Goal: Information Seeking & Learning: Understand process/instructions

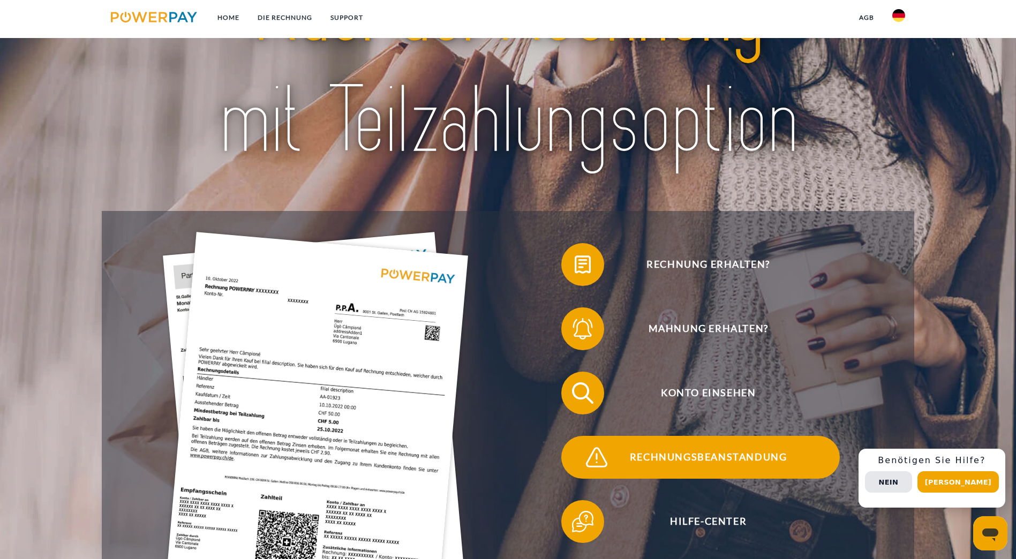
click at [700, 436] on span "Rechnungsbeanstandung" at bounding box center [708, 457] width 262 height 43
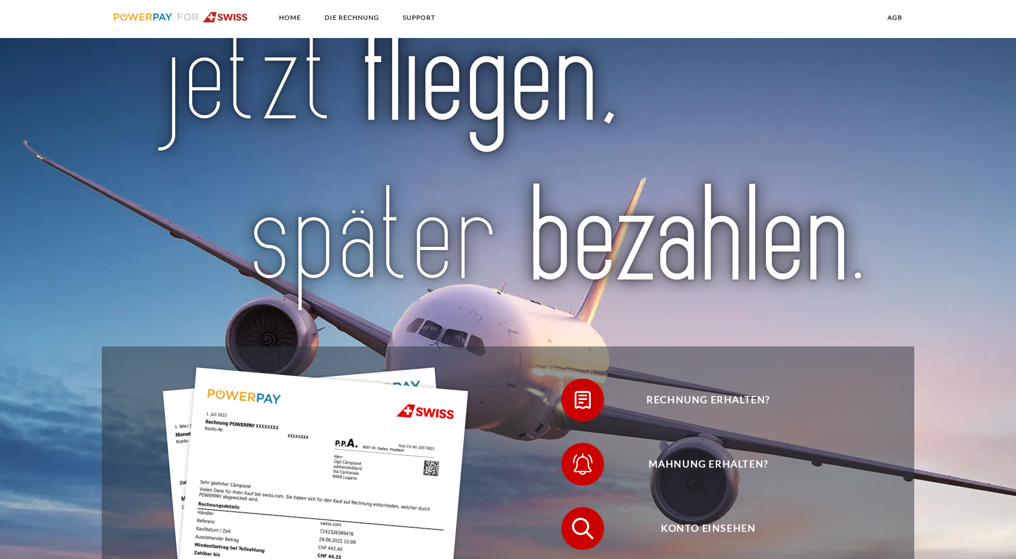
scroll to position [54, 0]
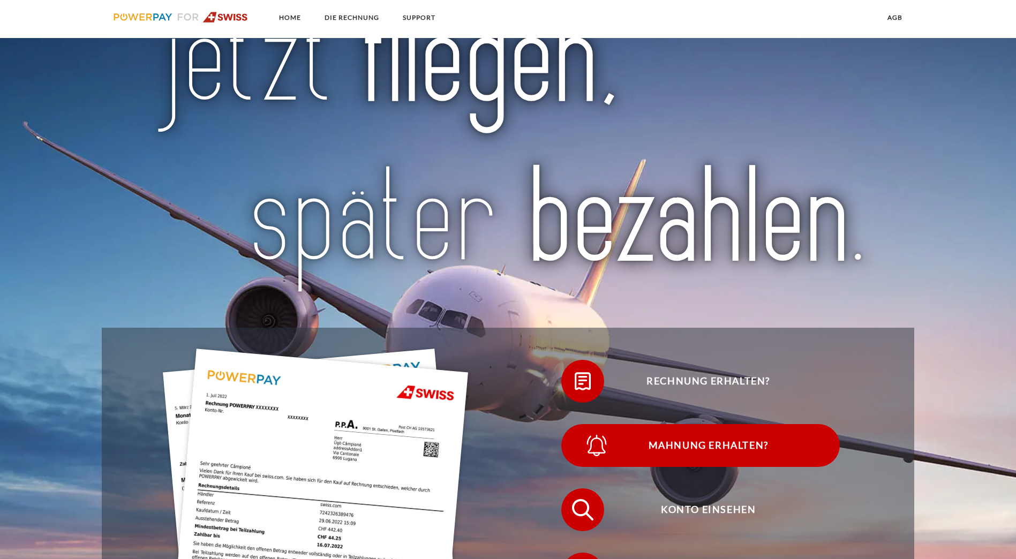
click at [505, 422] on span "Mahnung erhalten?" at bounding box center [708, 445] width 262 height 43
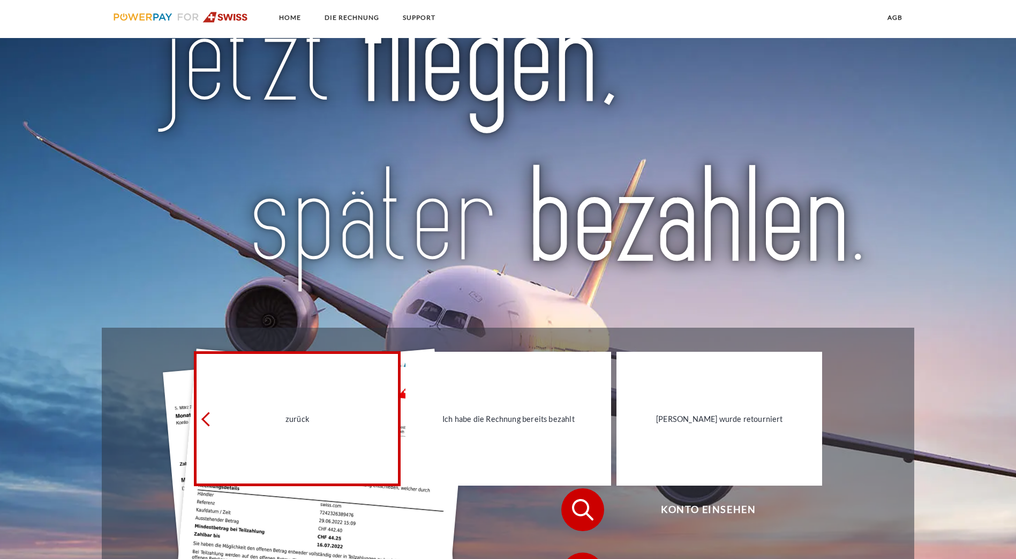
click at [306, 422] on link "zurück" at bounding box center [297, 419] width 206 height 134
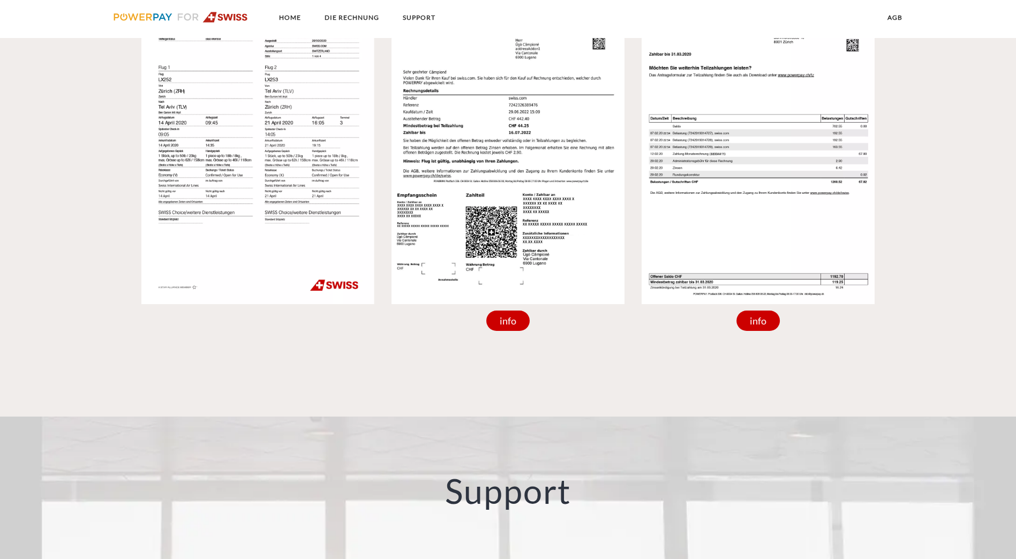
scroll to position [1285, 0]
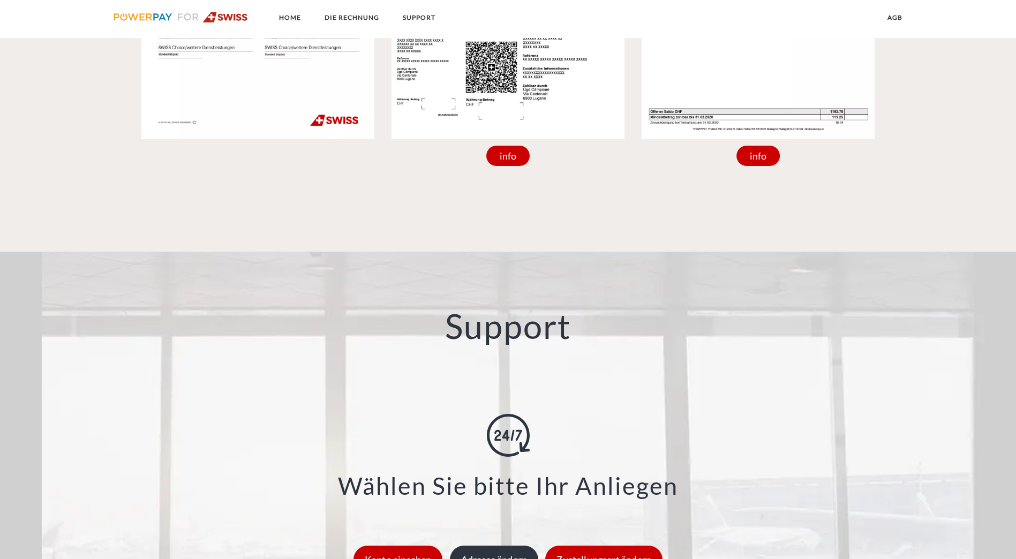
click at [472, 422] on div "Adresse ändern" at bounding box center [494, 560] width 89 height 28
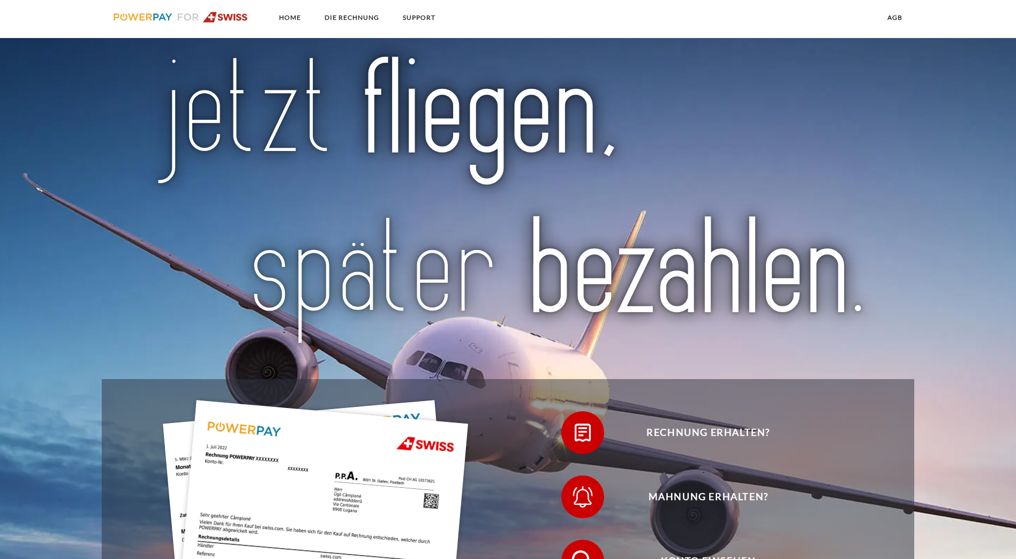
scroll to position [0, 0]
